Goal: Go to known website: Access a specific website the user already knows

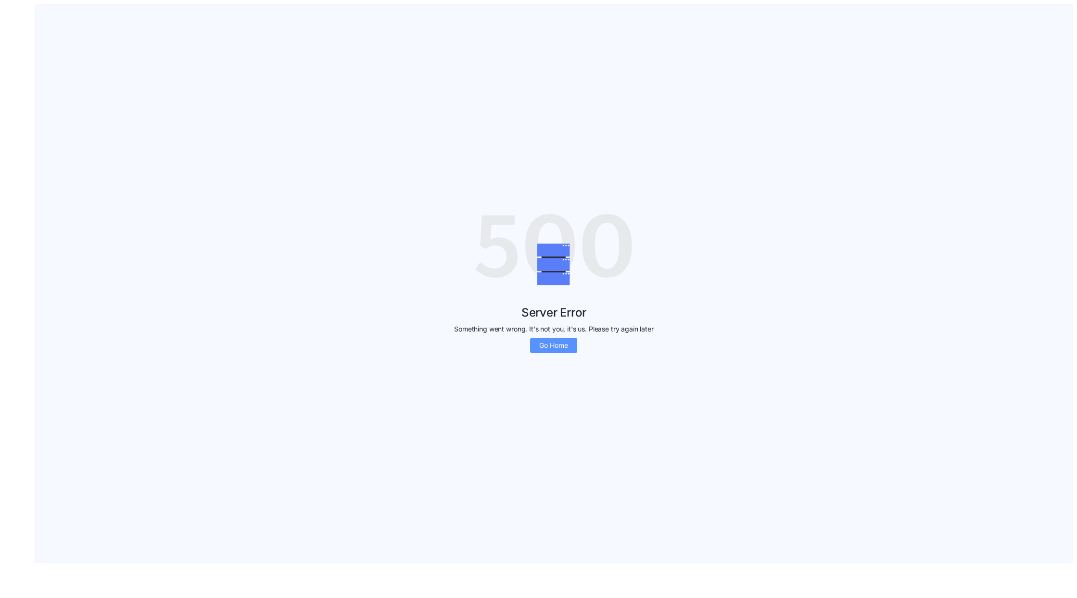
click at [550, 341] on span "Go Home" at bounding box center [553, 345] width 29 height 11
